Goal: Check status: Check status

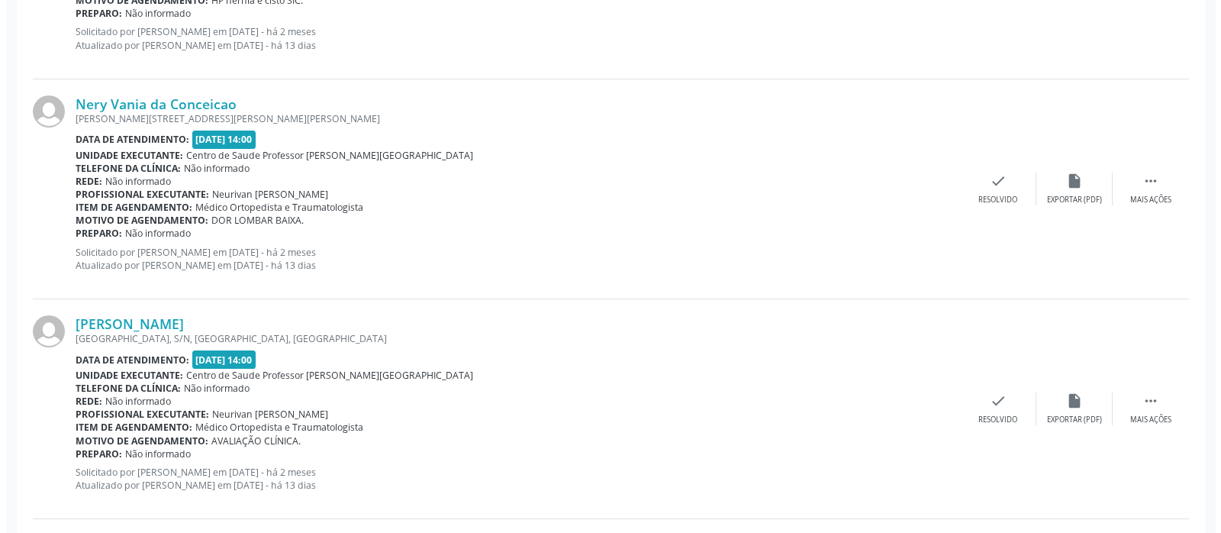
scroll to position [1297, 0]
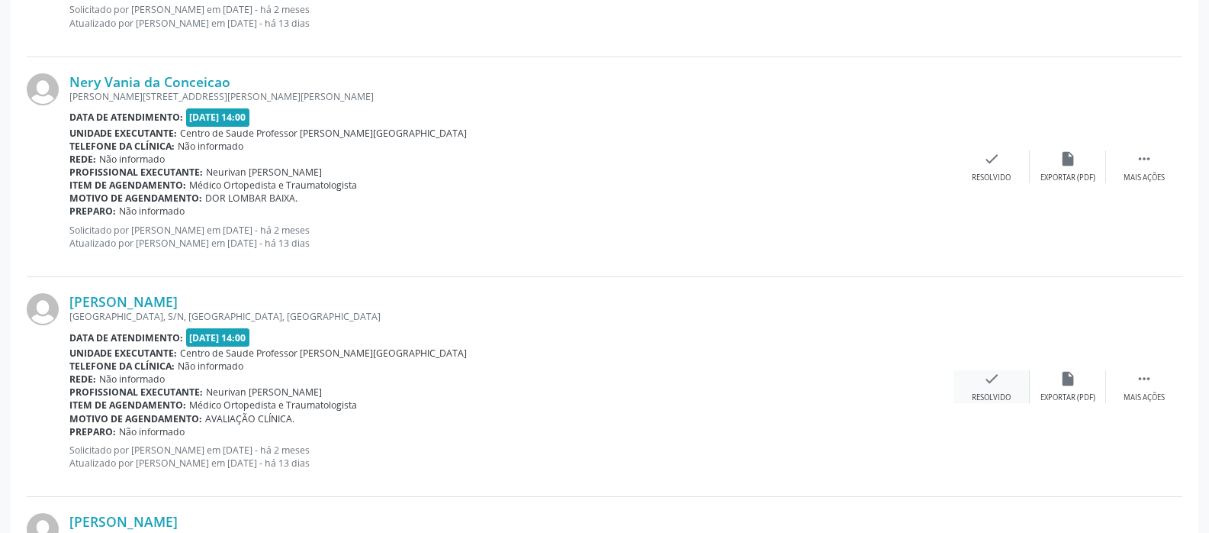
click at [997, 378] on icon "check" at bounding box center [992, 378] width 17 height 17
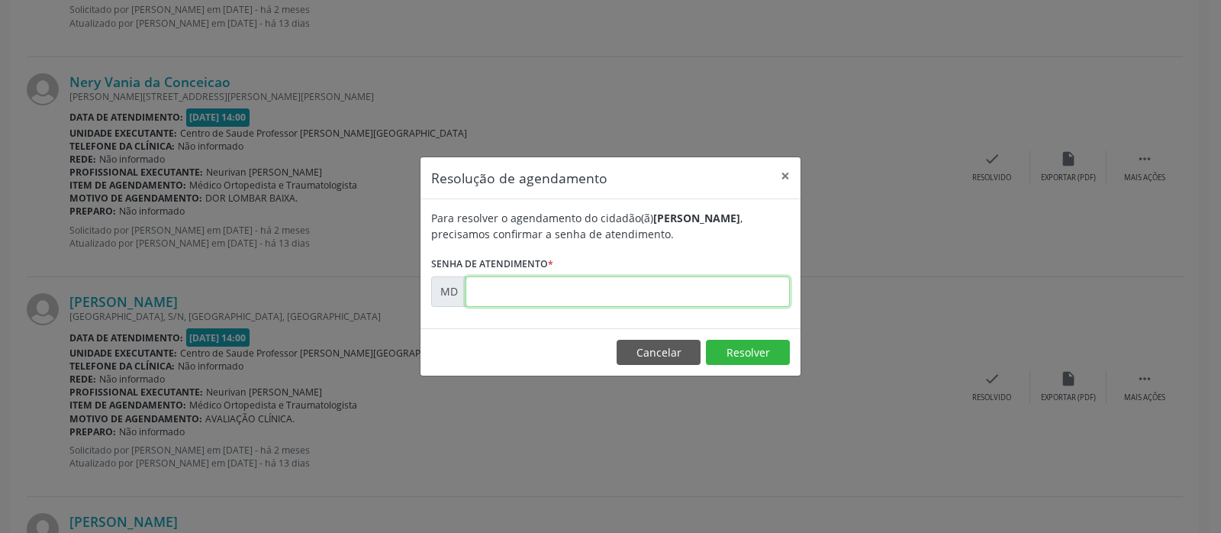
click at [533, 302] on input "text" at bounding box center [627, 291] width 324 height 31
type input "0"
type input "00000709"
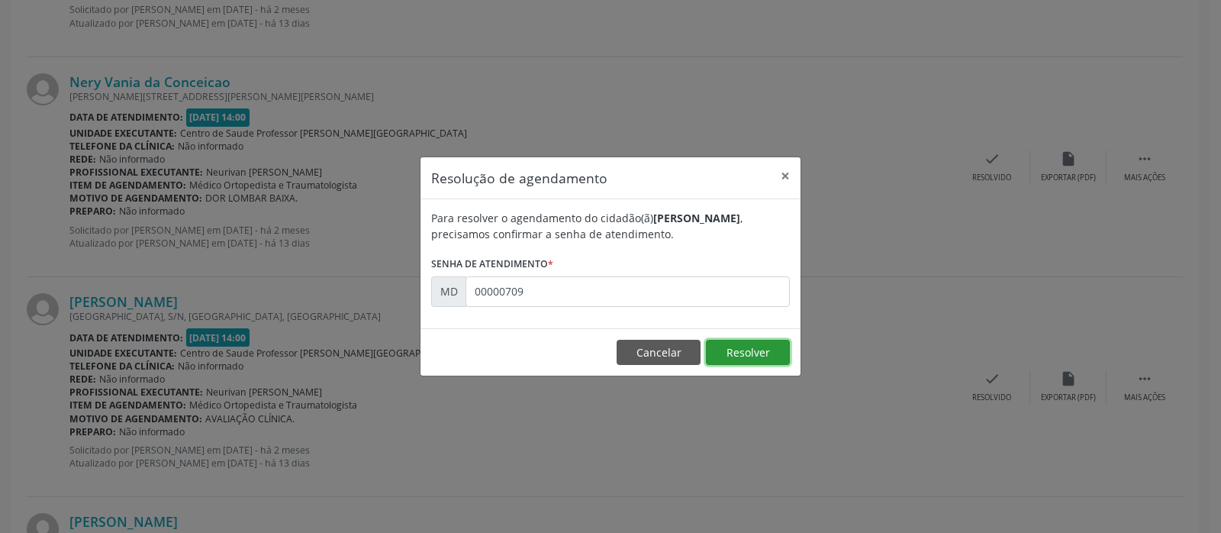
click at [738, 352] on button "Resolver" at bounding box center [748, 353] width 84 height 26
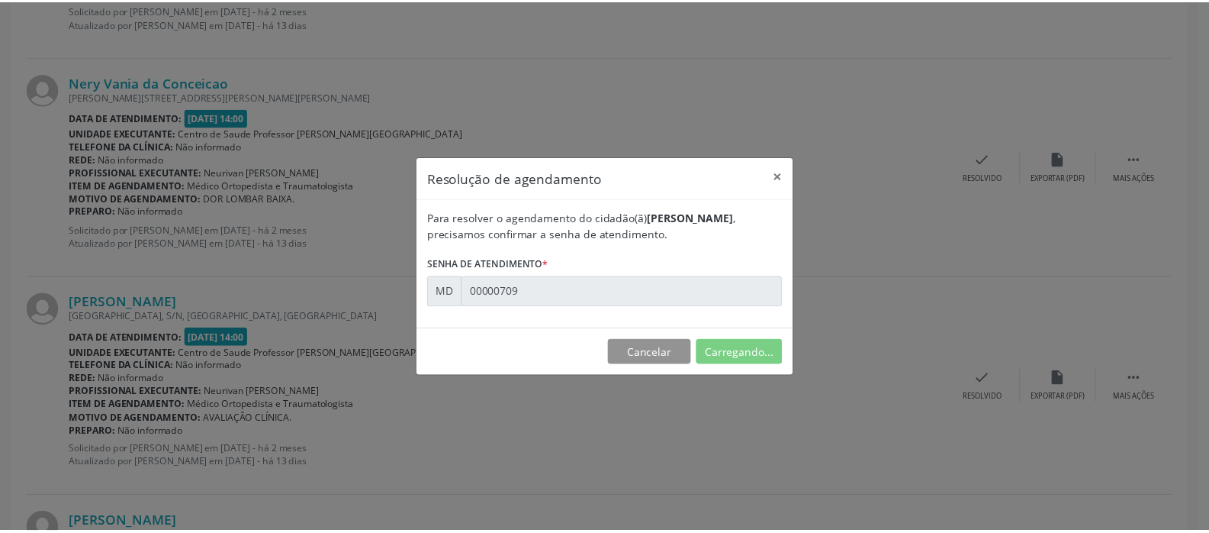
scroll to position [0, 0]
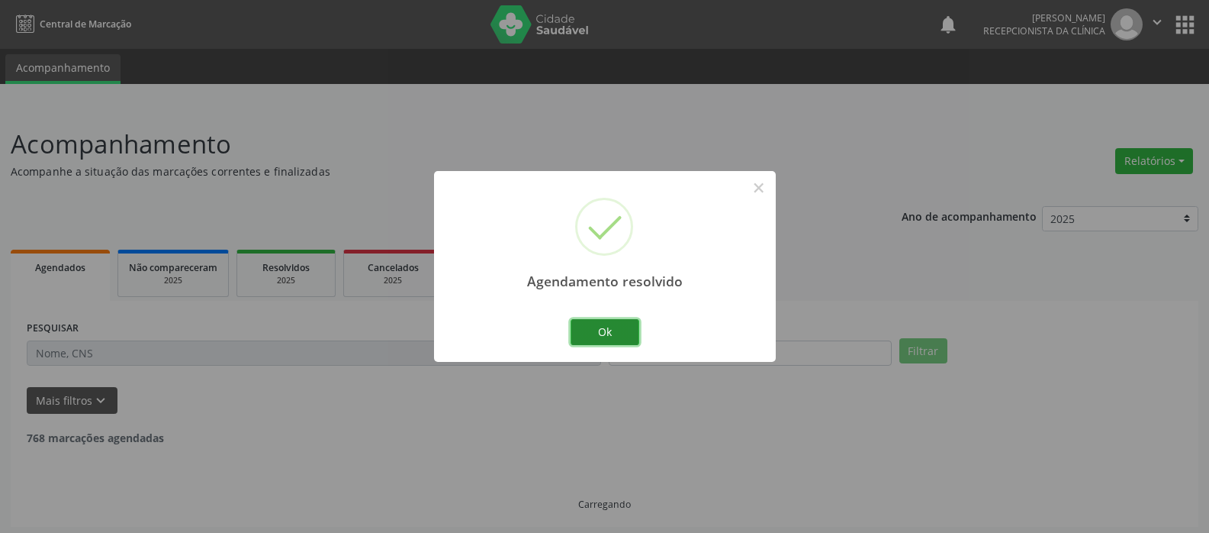
click at [625, 337] on button "Ok" at bounding box center [605, 332] width 69 height 26
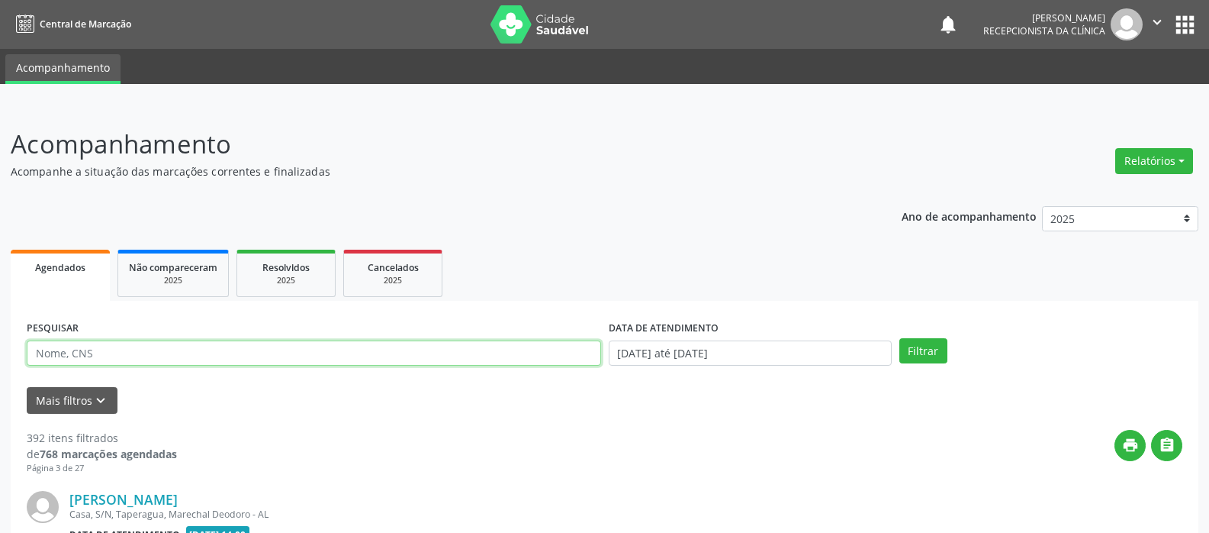
click at [122, 346] on input "text" at bounding box center [314, 353] width 575 height 26
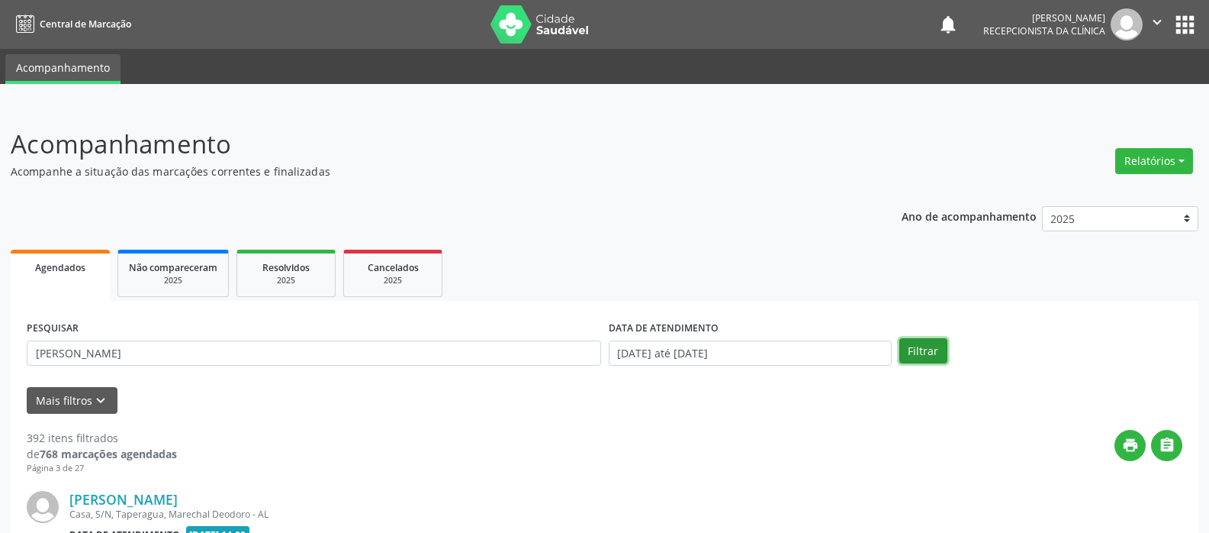
click at [922, 351] on button "Filtrar" at bounding box center [924, 351] width 48 height 26
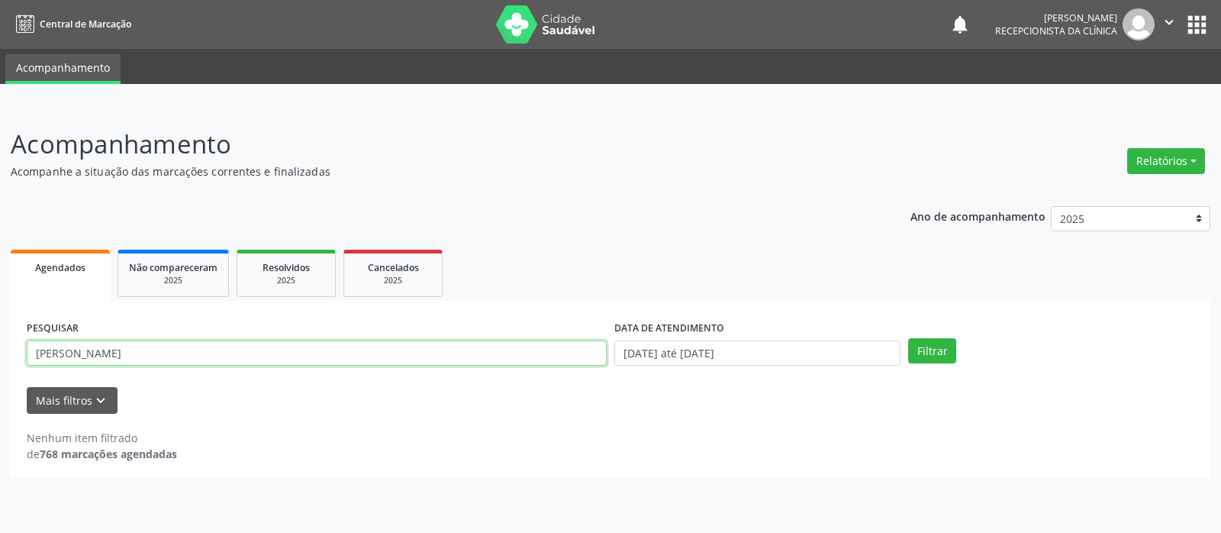
click at [218, 354] on input "[PERSON_NAME]" at bounding box center [317, 353] width 580 height 26
type input "m"
